Goal: Transaction & Acquisition: Purchase product/service

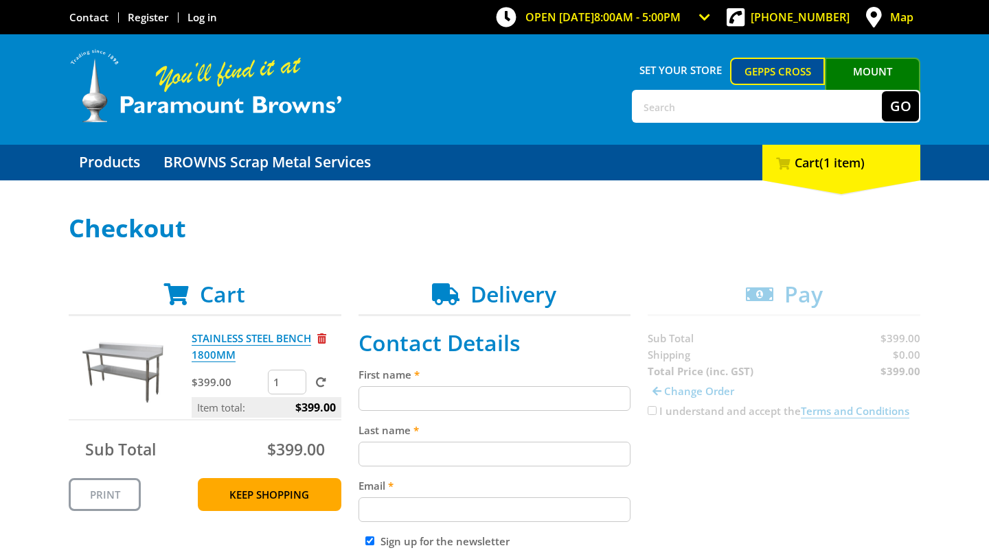
click at [434, 402] on input "First name" at bounding box center [494, 398] width 273 height 25
type input "Bec"
type input "Weckert"
type input "clementineginger@outlook.com"
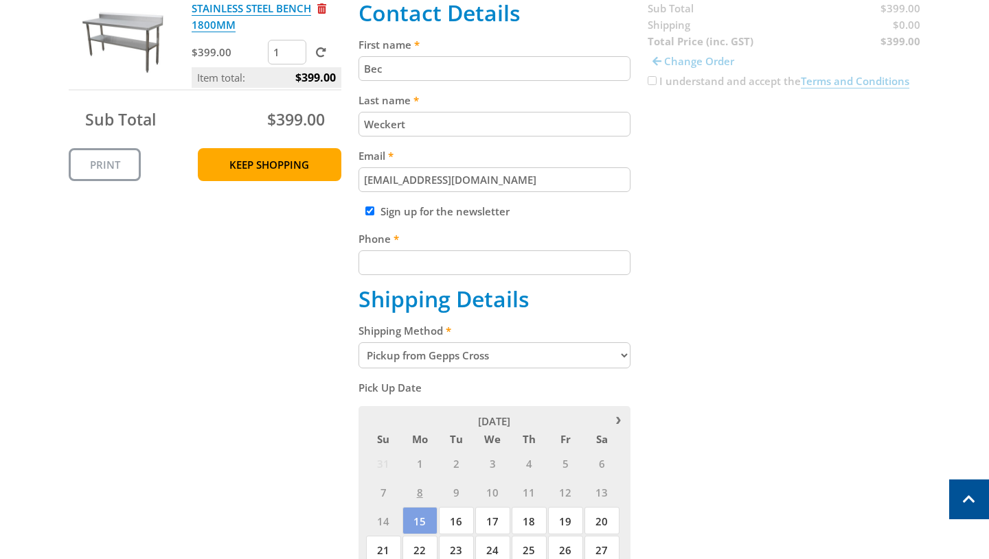
scroll to position [337, 0]
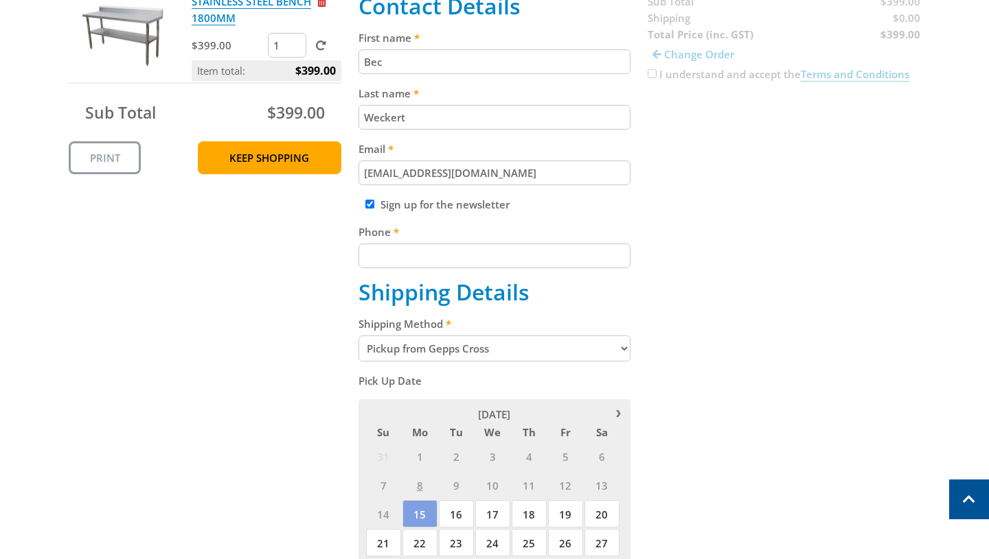
click at [460, 261] on input "Phone" at bounding box center [494, 256] width 273 height 25
type input "0429815181"
click at [292, 319] on div "Cart STAINLESS STEEL BENCH 1800MM $399.00 1 Item total: $399.00 Sub Total $399.…" at bounding box center [494, 486] width 851 height 1085
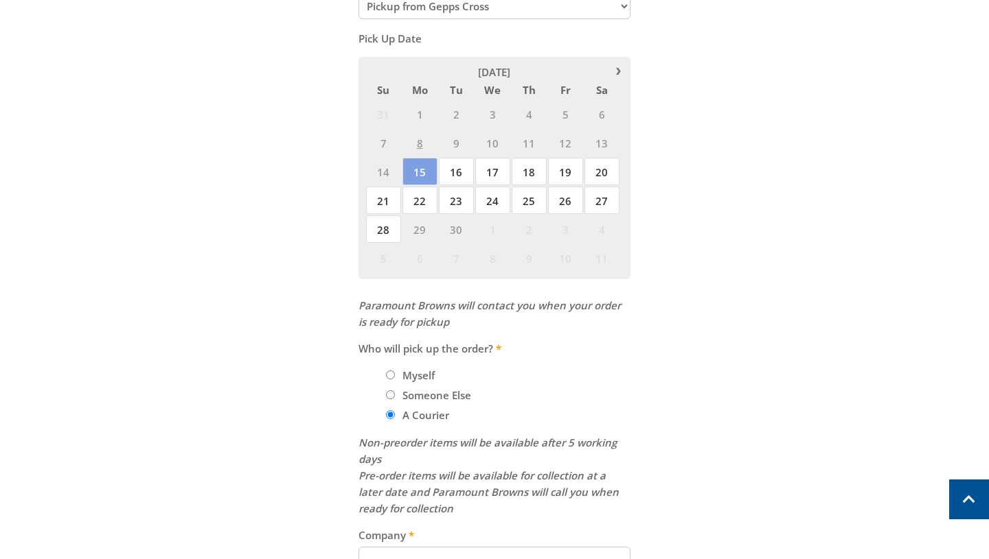
scroll to position [684, 0]
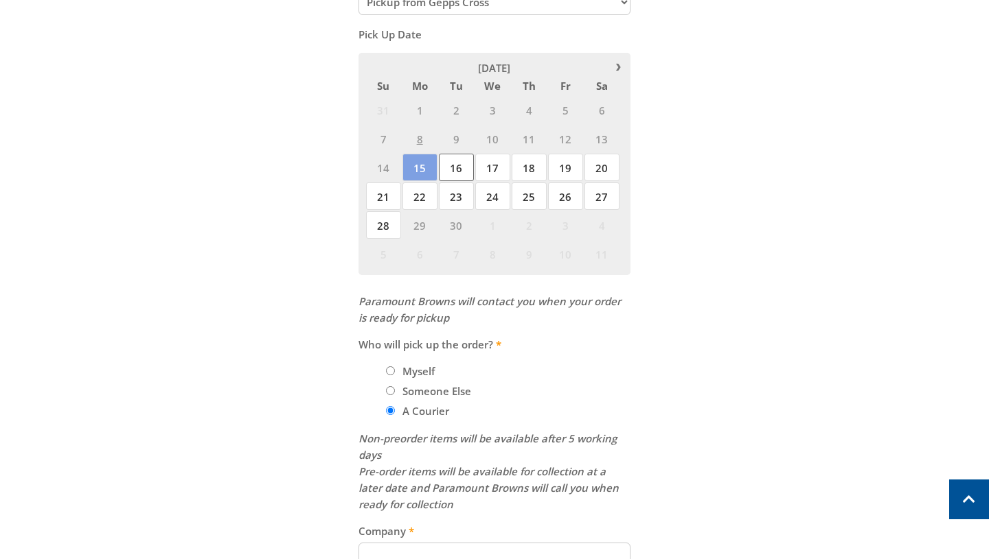
click at [453, 169] on span "16" at bounding box center [456, 167] width 35 height 27
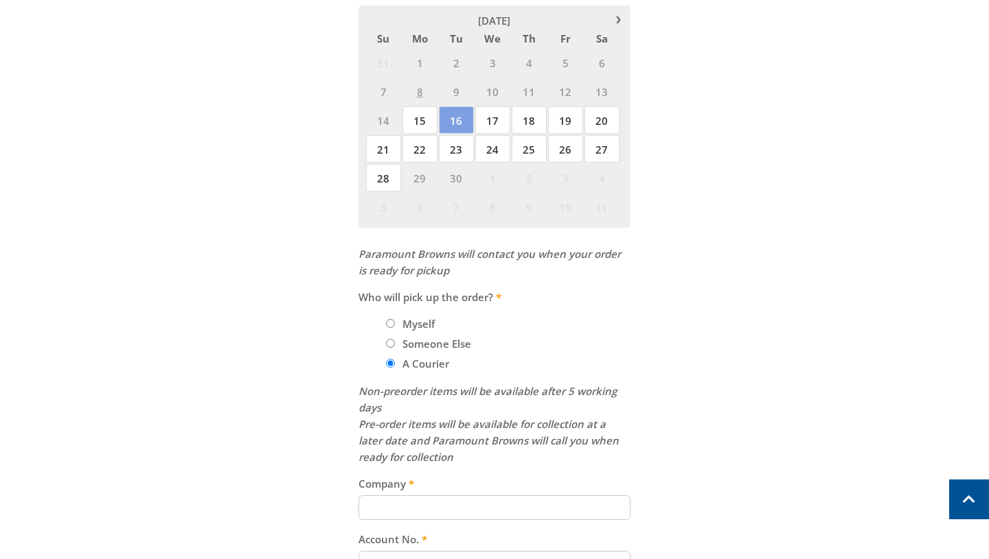
scroll to position [828, 0]
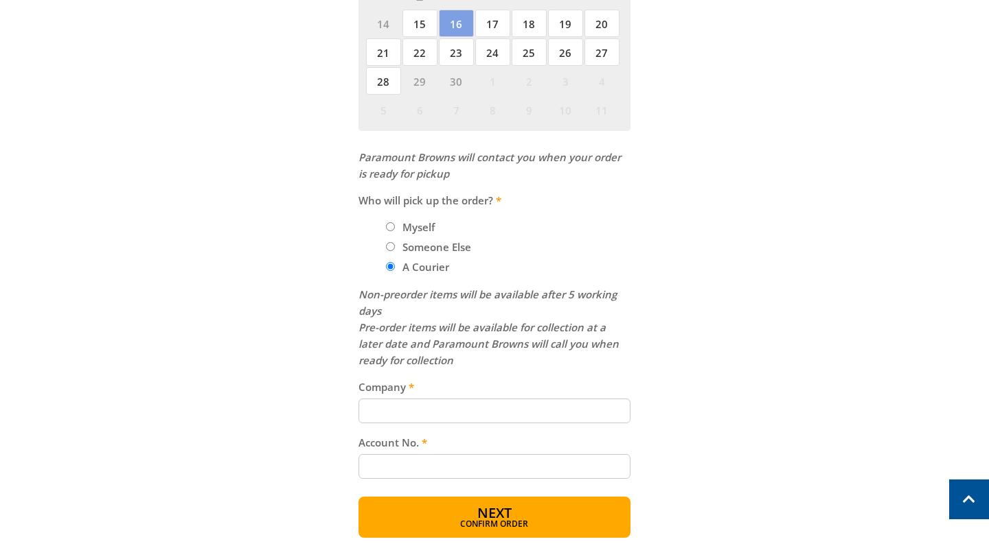
click at [417, 410] on input "Company" at bounding box center [494, 411] width 273 height 25
type input "Sprint Freight"
type input "ClementineGinger"
click at [495, 524] on span "Confirm order" at bounding box center [494, 526] width 213 height 8
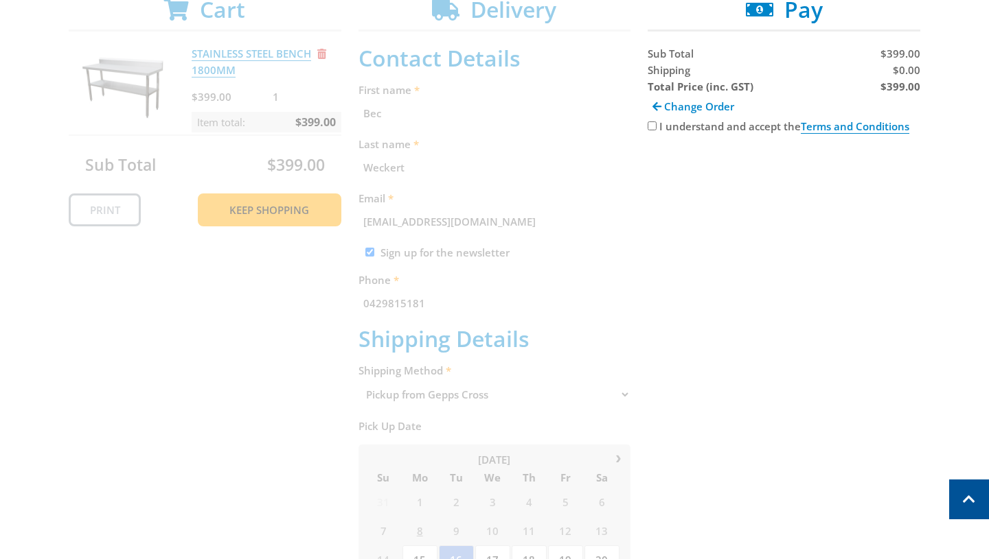
scroll to position [281, 0]
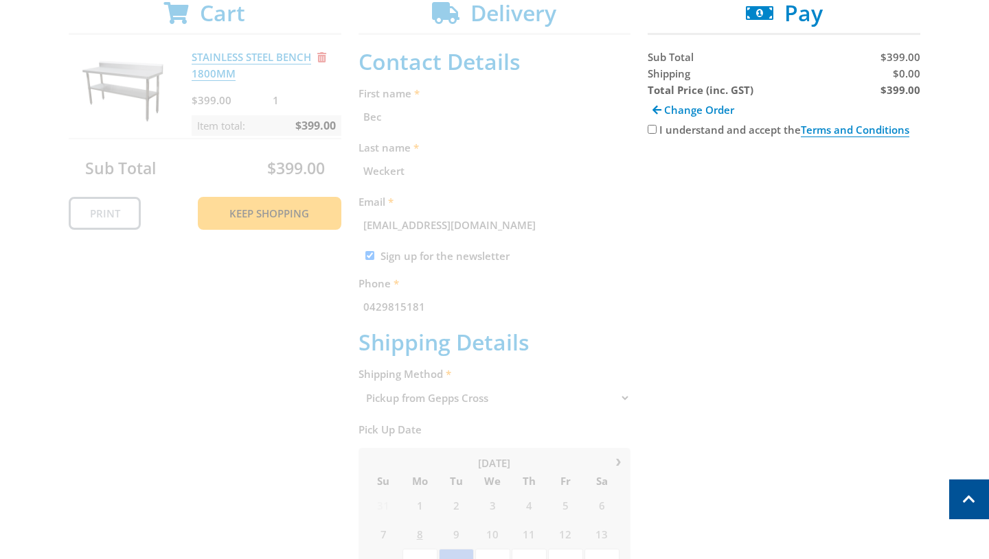
click at [648, 130] on input "I understand and accept the Terms and Conditions" at bounding box center [651, 129] width 9 height 9
checkbox input "true"
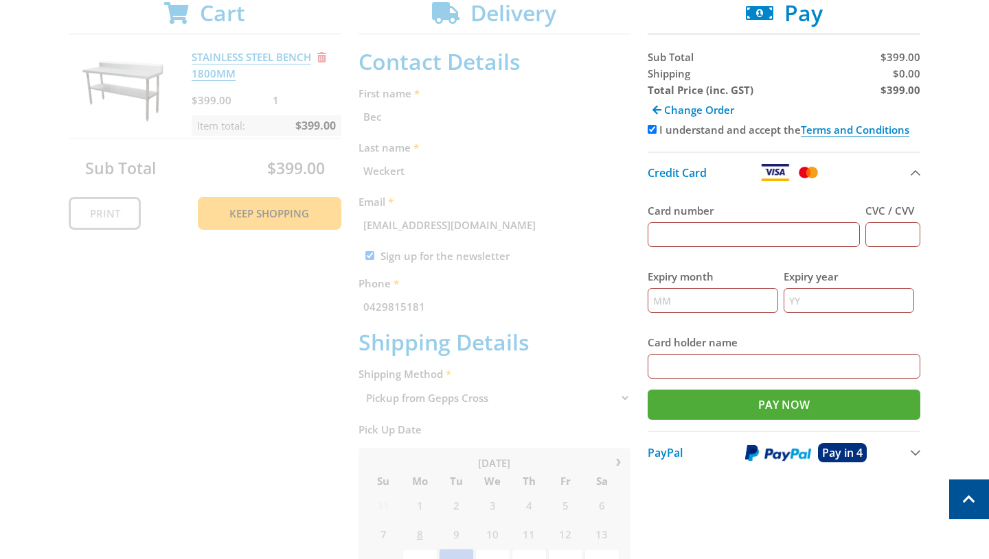
click at [723, 233] on input "Card number" at bounding box center [753, 234] width 212 height 25
type input "4645790140792689"
type input "423"
type input "11"
type input "2028"
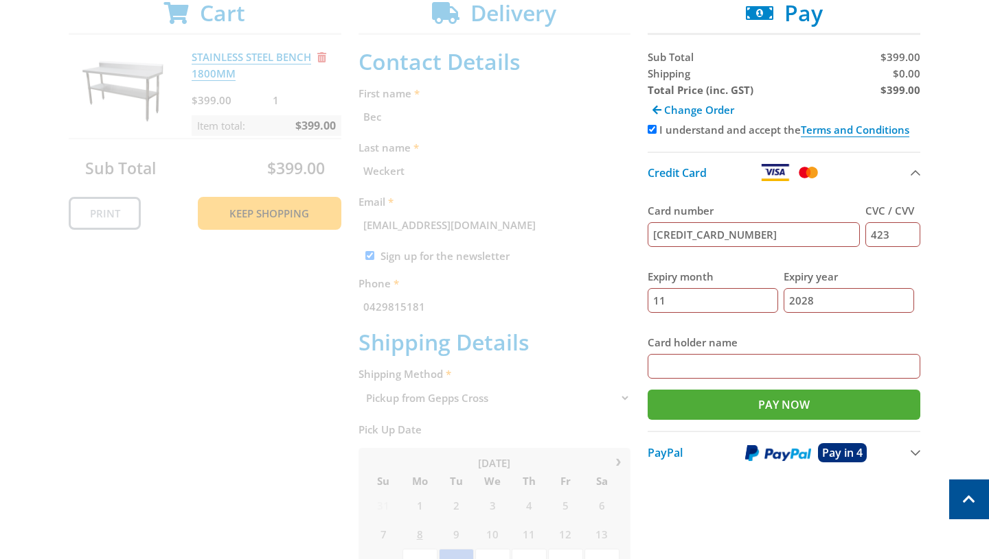
click at [672, 374] on input "Card holder name" at bounding box center [783, 366] width 273 height 25
type input "Rebecca Roberts"
click at [790, 413] on input "Pay Now" at bounding box center [783, 405] width 273 height 30
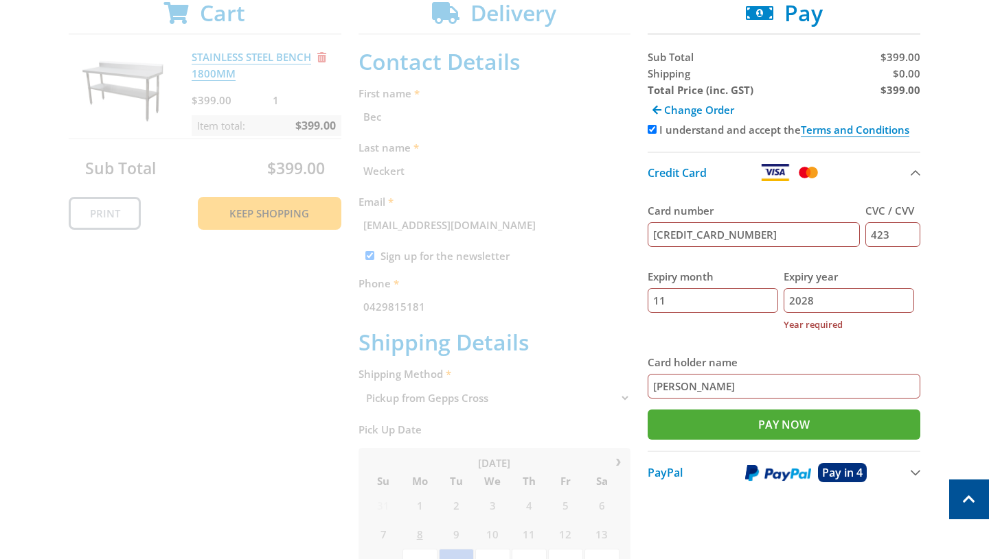
click at [828, 300] on input "2028" at bounding box center [848, 300] width 130 height 25
click at [837, 306] on input "2028" at bounding box center [848, 300] width 130 height 25
click at [802, 303] on input "2028" at bounding box center [848, 300] width 130 height 25
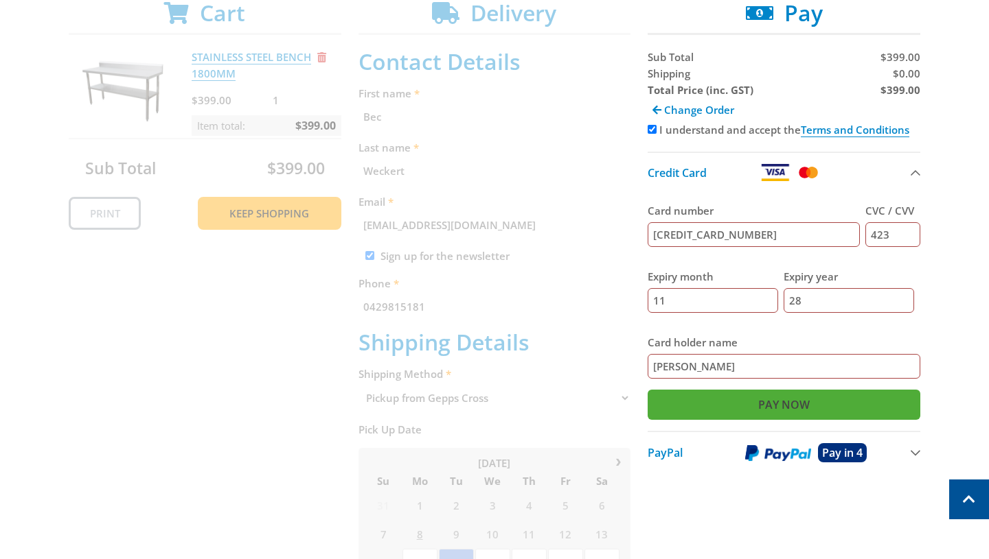
type input "28"
click at [792, 411] on input "Pay Now" at bounding box center [783, 405] width 273 height 30
type input "Paying..."
